Goal: Check status: Check status

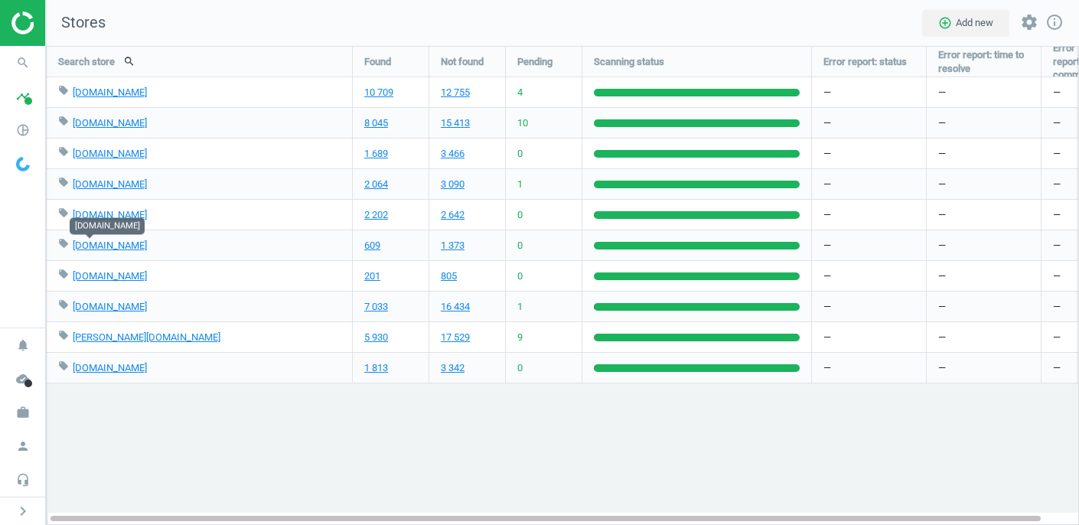
scroll to position [480, 1034]
click at [375, 246] on link "609" at bounding box center [372, 246] width 16 height 14
click at [113, 277] on link "worldofsweets.de" at bounding box center [110, 275] width 74 height 11
click at [376, 274] on link "201" at bounding box center [372, 276] width 16 height 14
click at [374, 305] on link "7 033" at bounding box center [376, 307] width 24 height 14
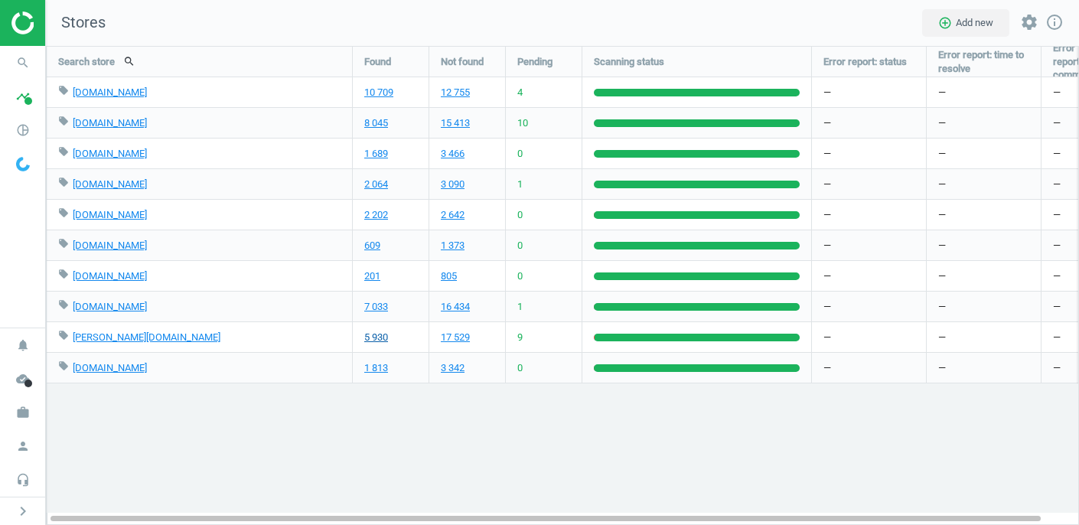
click at [379, 332] on link "5 930" at bounding box center [376, 338] width 24 height 14
click at [377, 368] on link "1 813" at bounding box center [376, 368] width 24 height 14
click at [371, 367] on link "1 813" at bounding box center [376, 368] width 24 height 14
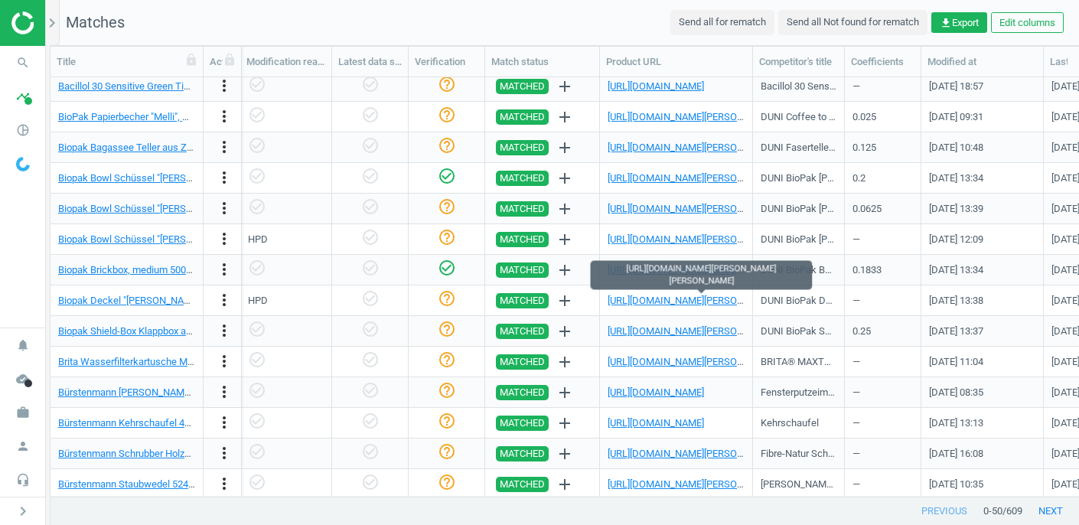
scroll to position [0, 1624]
click at [654, 301] on link "https://www.hygi.de/duni-biopak-deckel-fuer-ronda-bowl-wide-1-karton-5-x-50-stu…" at bounding box center [729, 300] width 243 height 11
click at [473, 31] on nav "Matches Send all for rematch Send all Not found for rematch get_app Export Edit…" at bounding box center [565, 23] width 1028 height 46
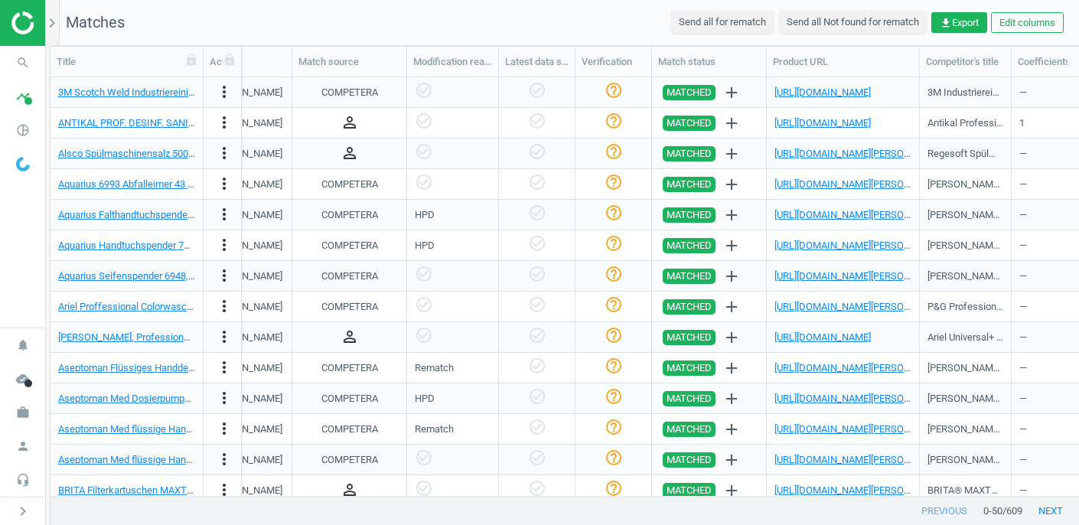
scroll to position [0, 1809]
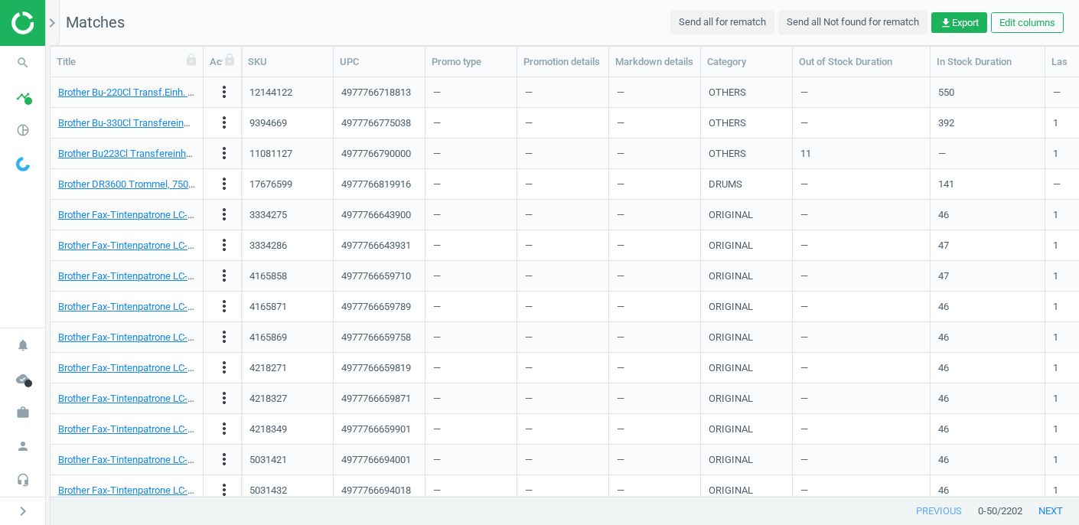
scroll to position [419, 1028]
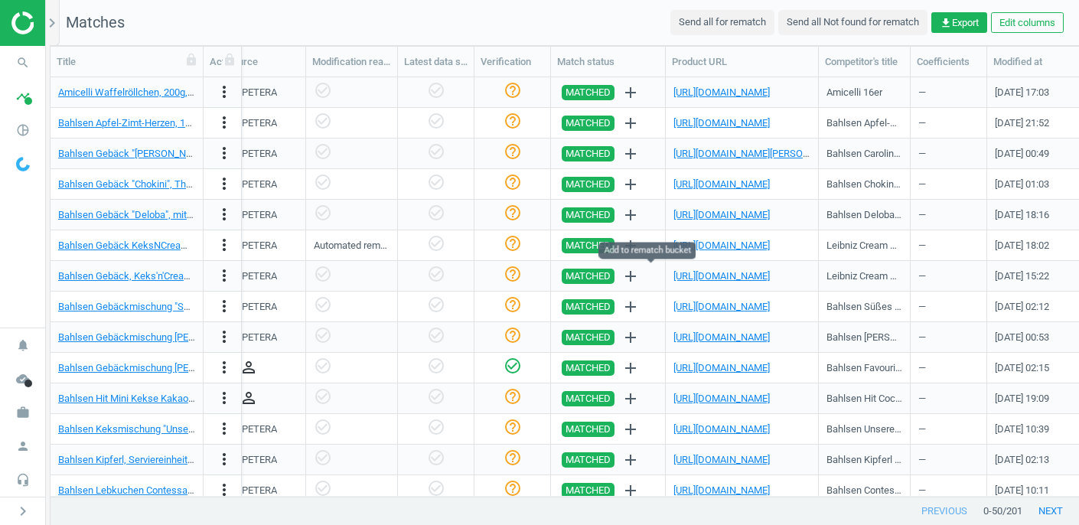
scroll to position [0, 1587]
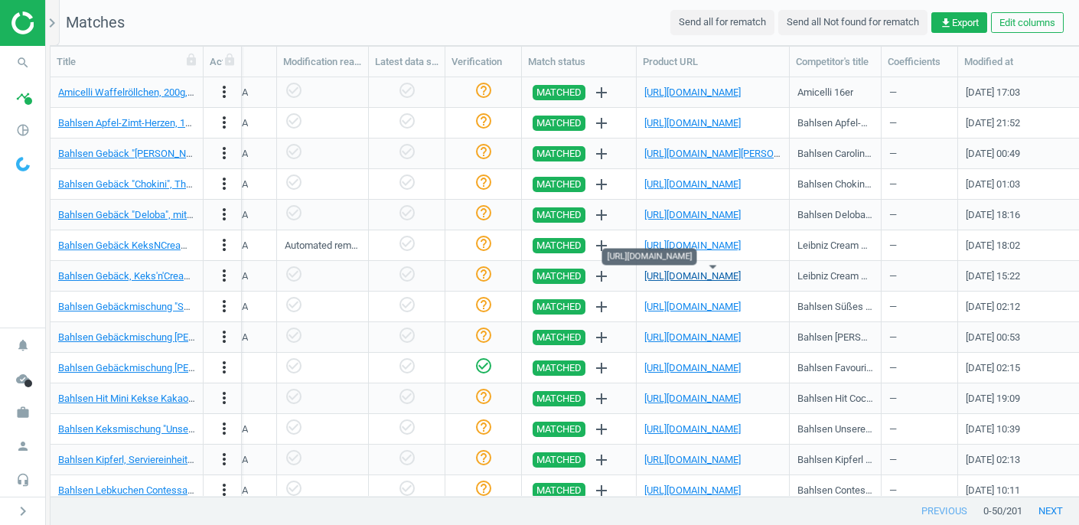
click at [670, 275] on link "https://www.worldofsweets.de/Leibniz-Cream-Milk-18x2er.321203.html" at bounding box center [692, 275] width 96 height 11
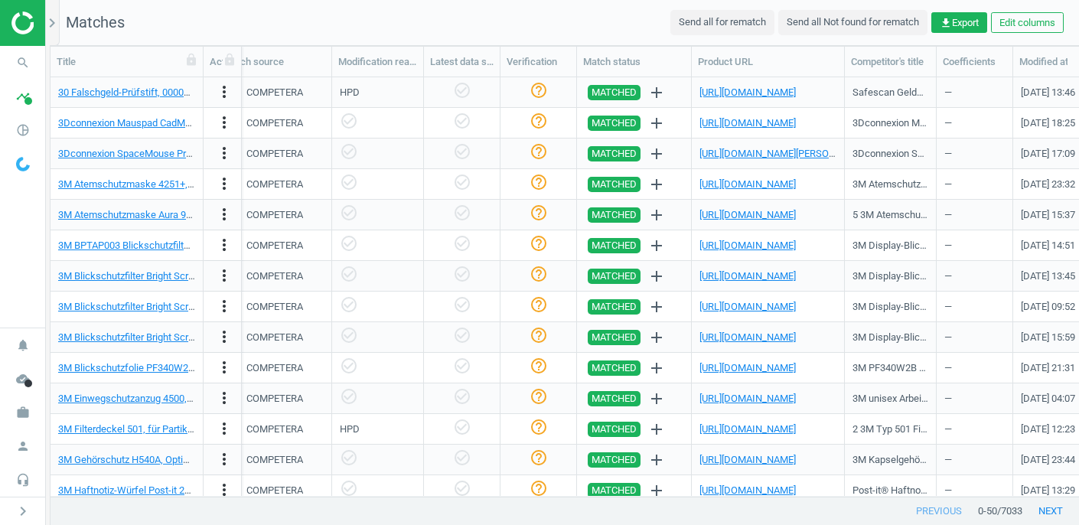
scroll to position [0, 1532]
click at [796, 216] on link "https://www.office-discount.de/3m-aura-9320d-atemschutzmasken-536411" at bounding box center [747, 214] width 96 height 11
